Goal: Information Seeking & Learning: Learn about a topic

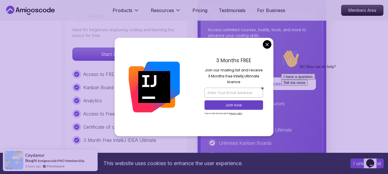
scroll to position [1334, 0]
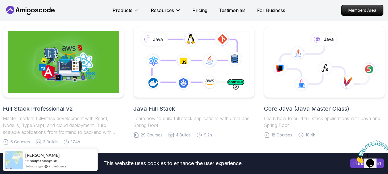
scroll to position [131, 0]
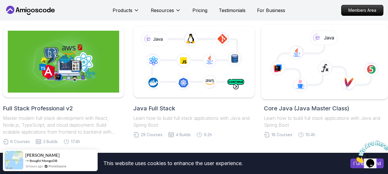
click at [281, 65] on icon at bounding box center [277, 68] width 16 height 15
click at [298, 54] on icon at bounding box center [296, 52] width 16 height 15
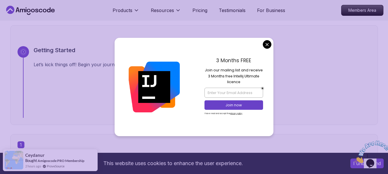
scroll to position [206, 0]
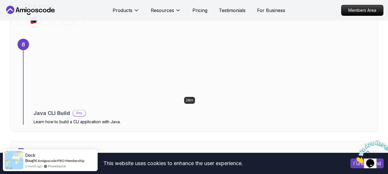
scroll to position [1816, 0]
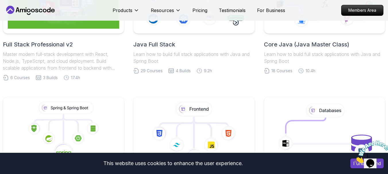
scroll to position [131, 0]
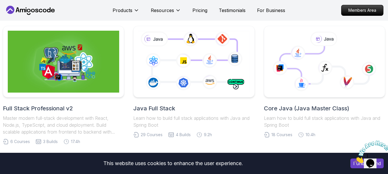
click at [152, 83] on icon at bounding box center [194, 61] width 114 height 63
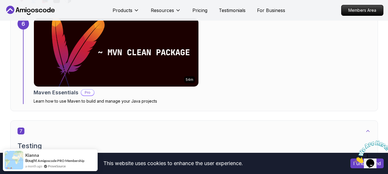
scroll to position [1514, 0]
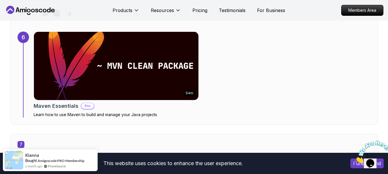
click at [103, 66] on img at bounding box center [116, 66] width 173 height 72
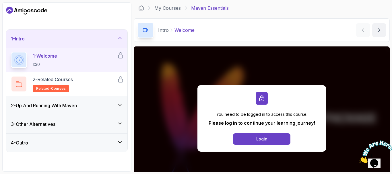
click at [88, 107] on div "2 - Up And Running With [PERSON_NAME]" at bounding box center [67, 105] width 112 height 7
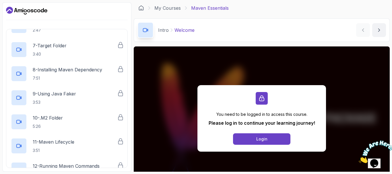
scroll to position [273, 0]
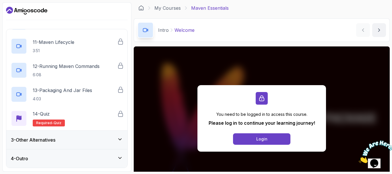
click at [76, 146] on div "3 - Other Alternatives" at bounding box center [66, 140] width 121 height 18
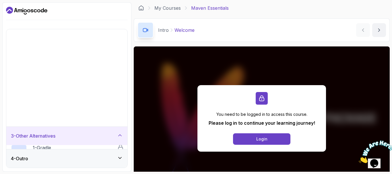
scroll to position [0, 0]
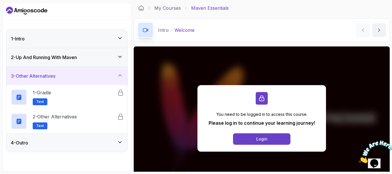
click at [75, 147] on div "4 - Outro" at bounding box center [66, 143] width 121 height 18
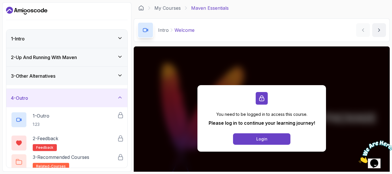
click at [75, 147] on div "4 - Outro 1 - Outro 1:23 2 - Feedback feedback 3 - Recommended Courses related-…" at bounding box center [66, 142] width 121 height 107
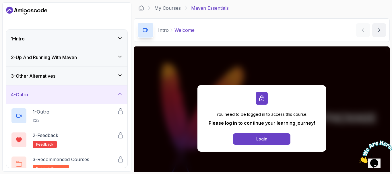
scroll to position [32, 0]
